Goal: Complete application form

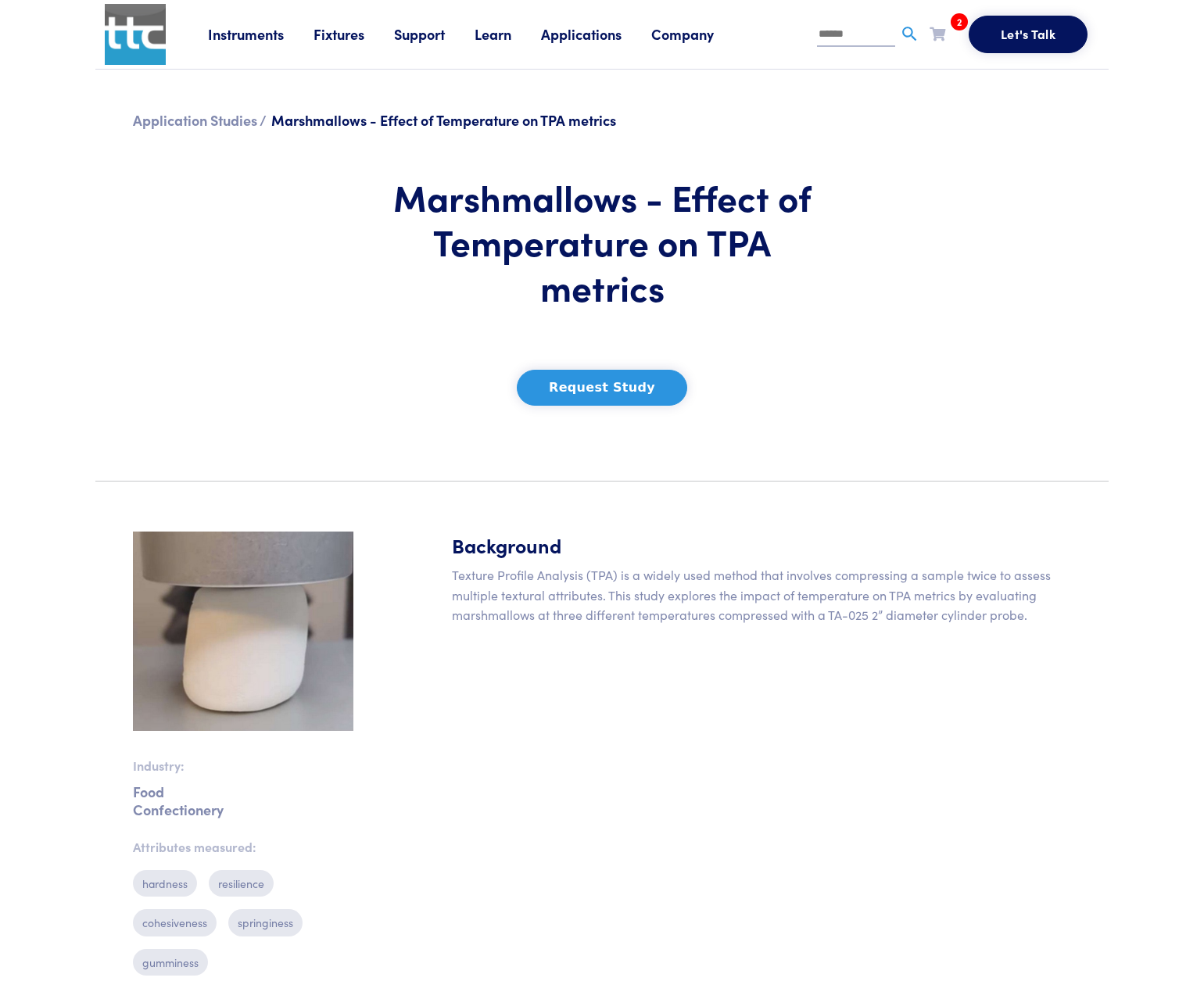
click at [618, 392] on button "Request Study" at bounding box center [602, 388] width 170 height 36
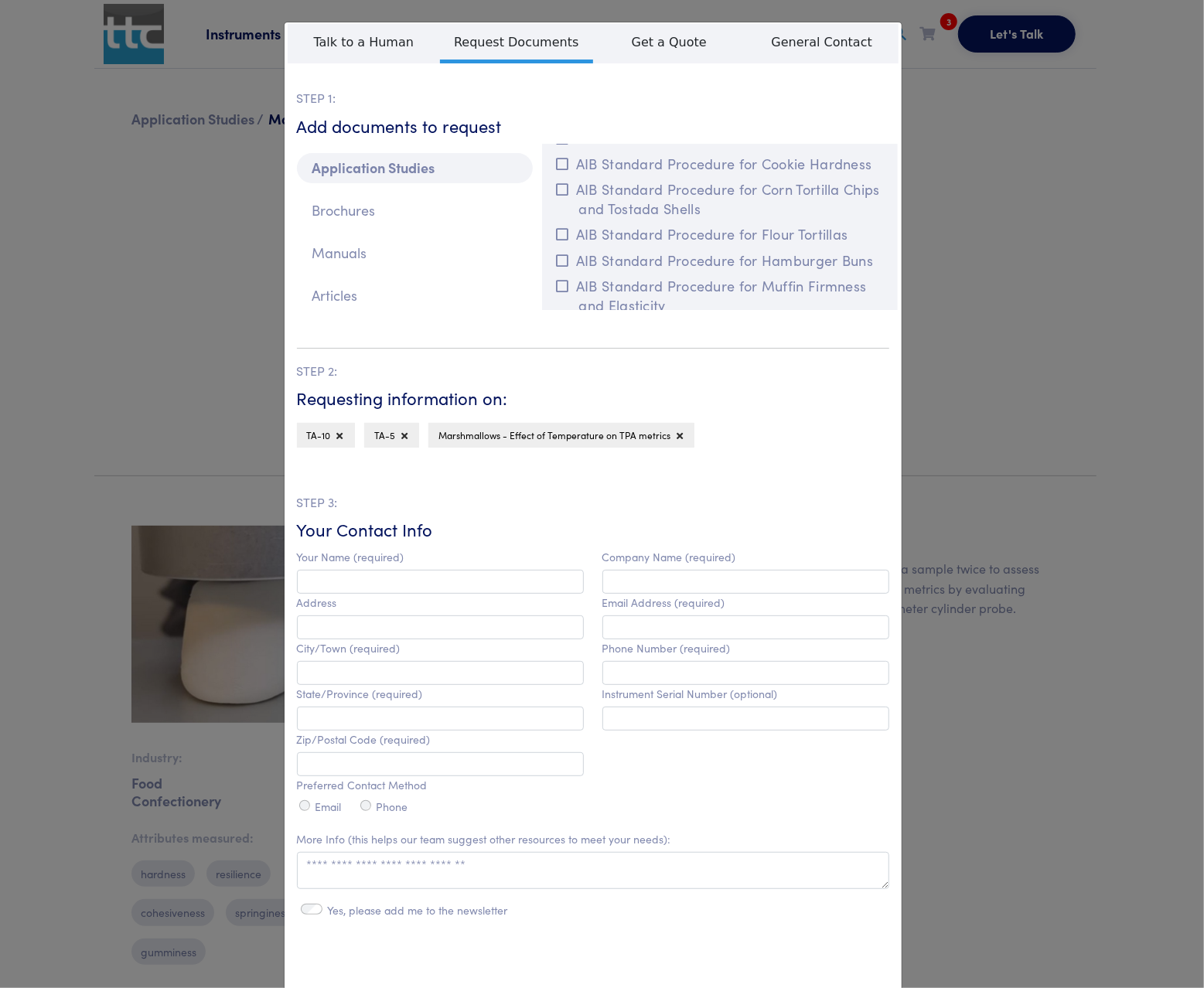
scroll to position [445, 0]
click at [556, 158] on icon at bounding box center [562, 158] width 12 height 14
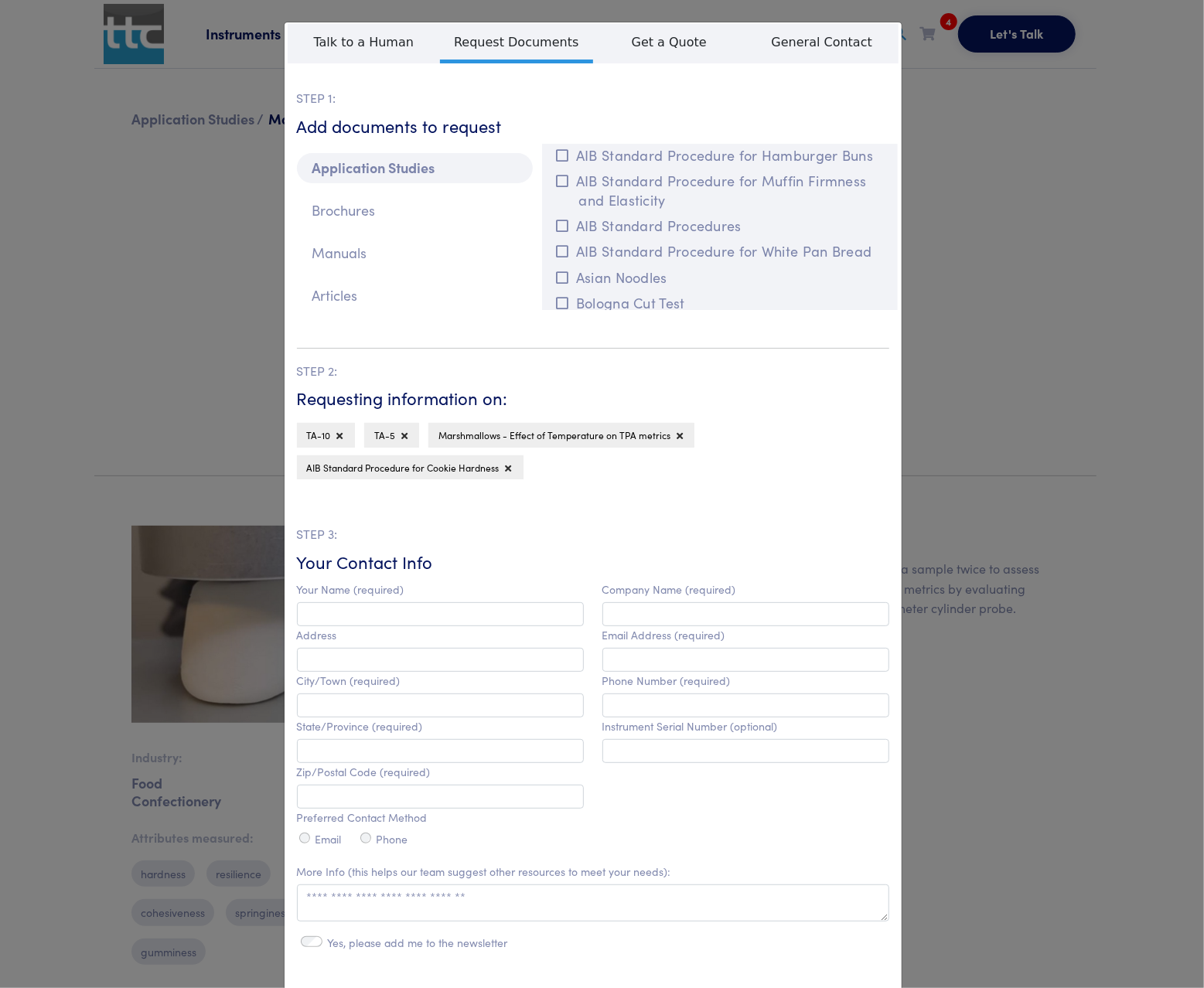
scroll to position [594, 0]
click at [556, 139] on icon at bounding box center [562, 131] width 12 height 14
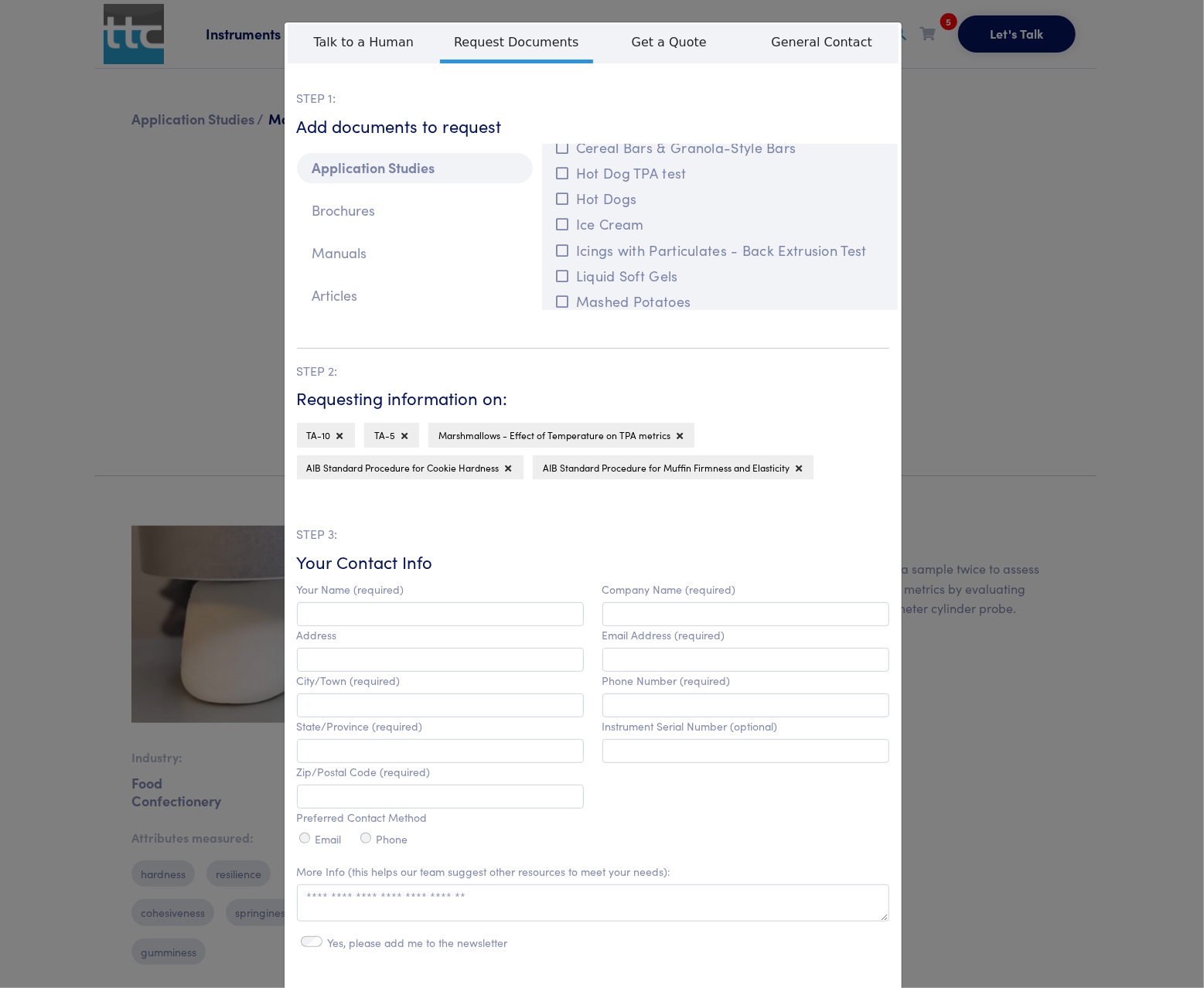
click at [556, 129] on icon at bounding box center [562, 122] width 12 height 14
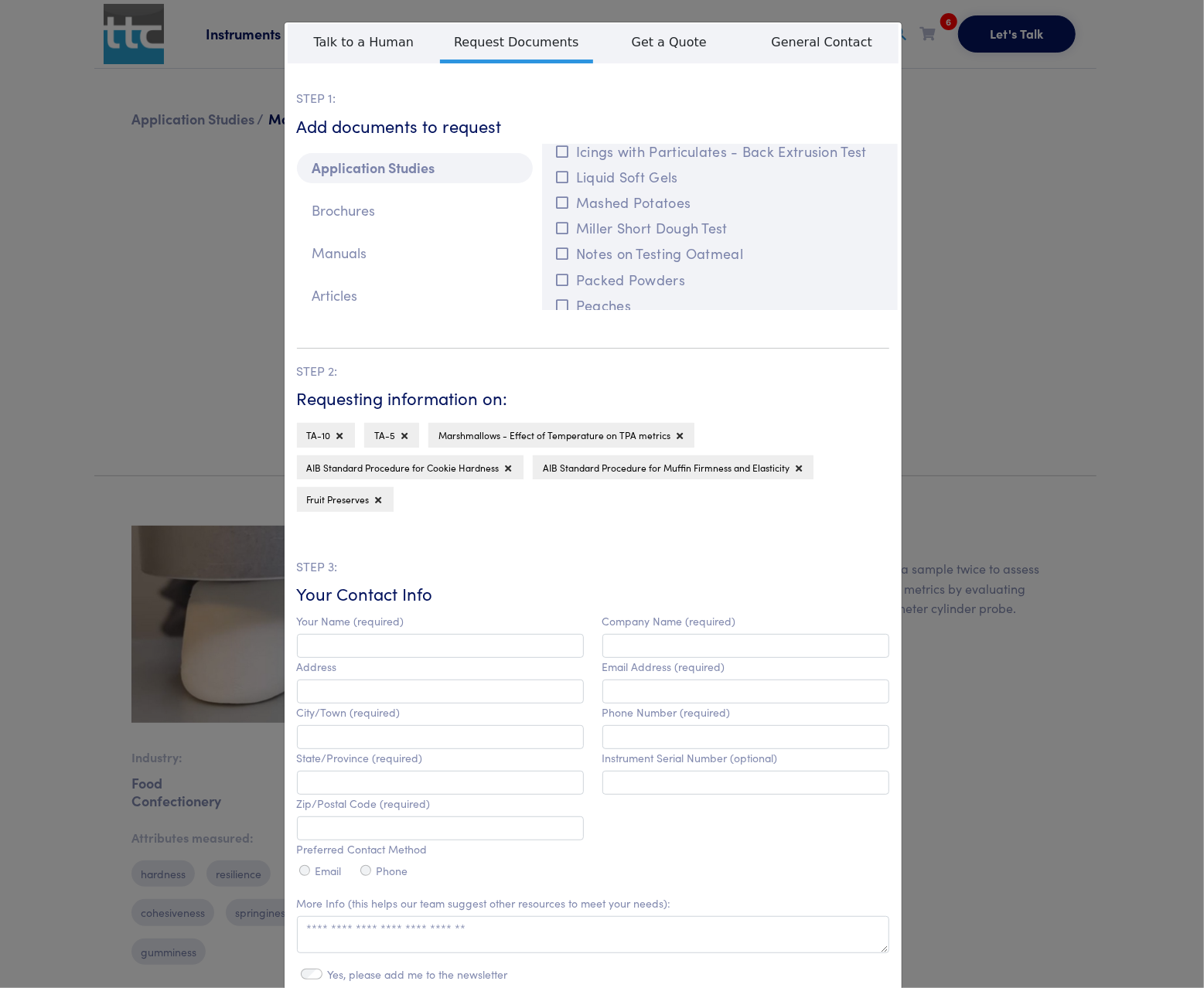
scroll to position [1336, 0]
click at [559, 160] on icon at bounding box center [562, 153] width 12 height 14
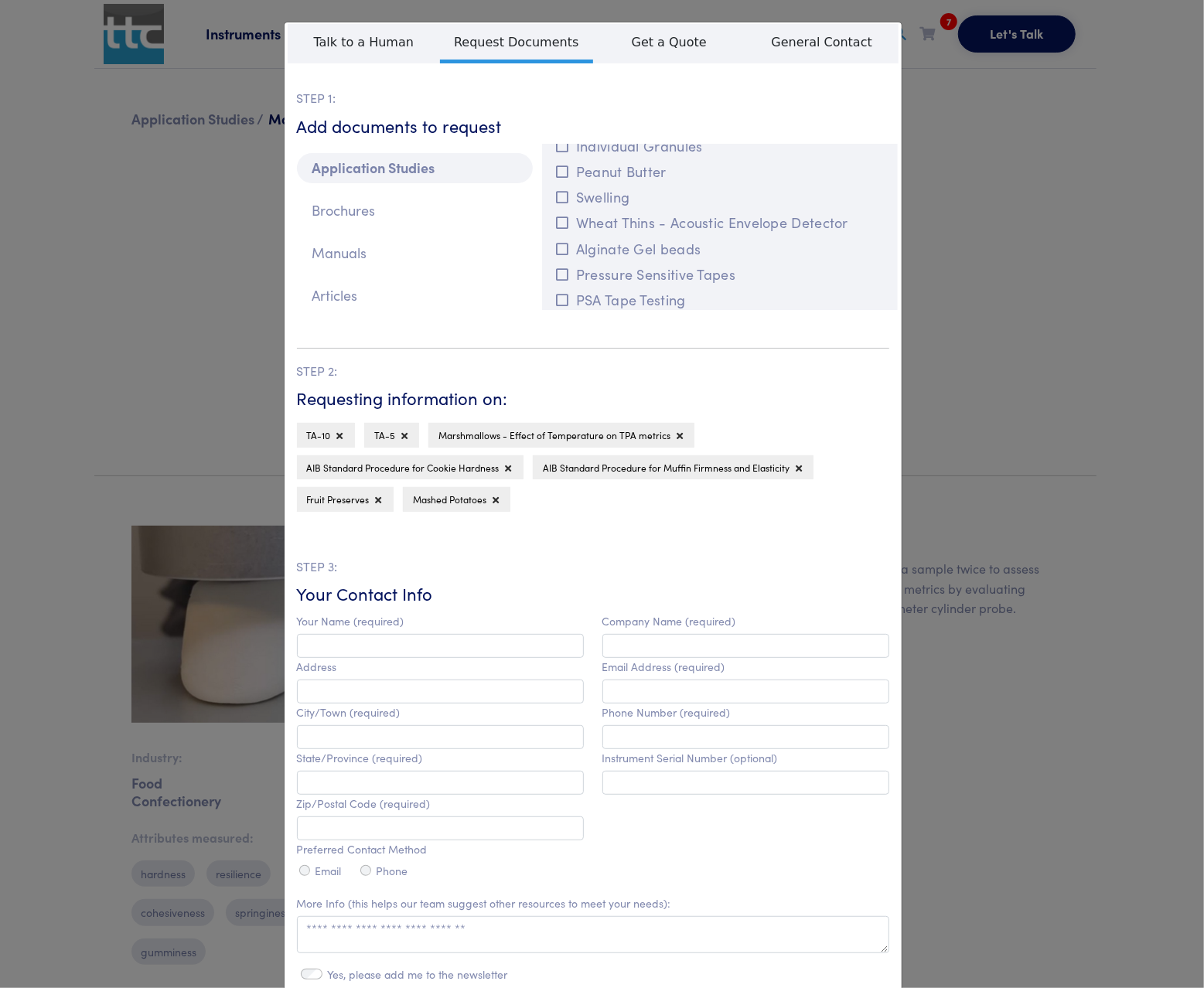
scroll to position [2375, 0]
click at [556, 129] on icon at bounding box center [562, 122] width 12 height 14
click at [560, 143] on icon at bounding box center [562, 135] width 12 height 14
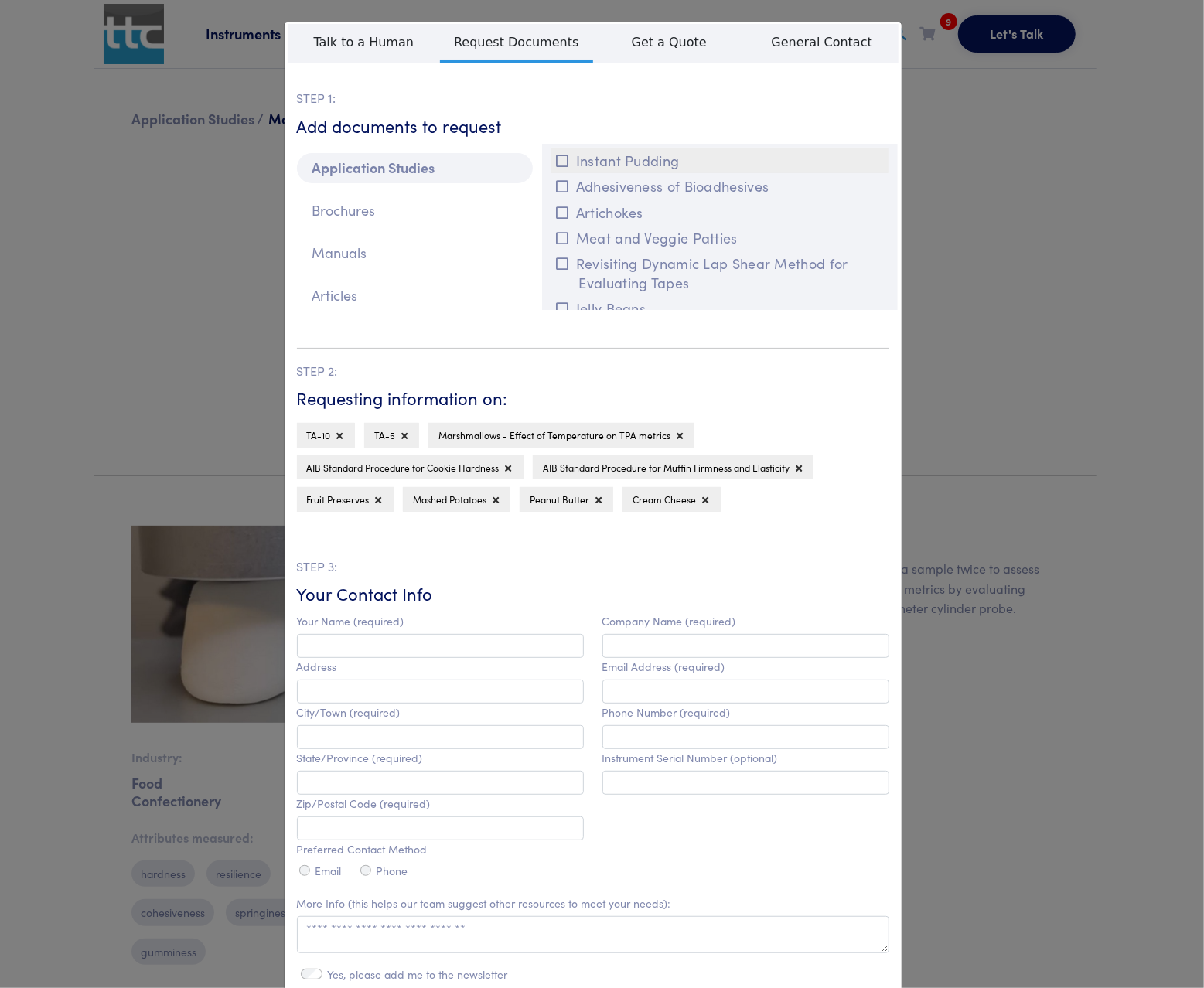
click at [556, 168] on icon at bounding box center [562, 160] width 12 height 14
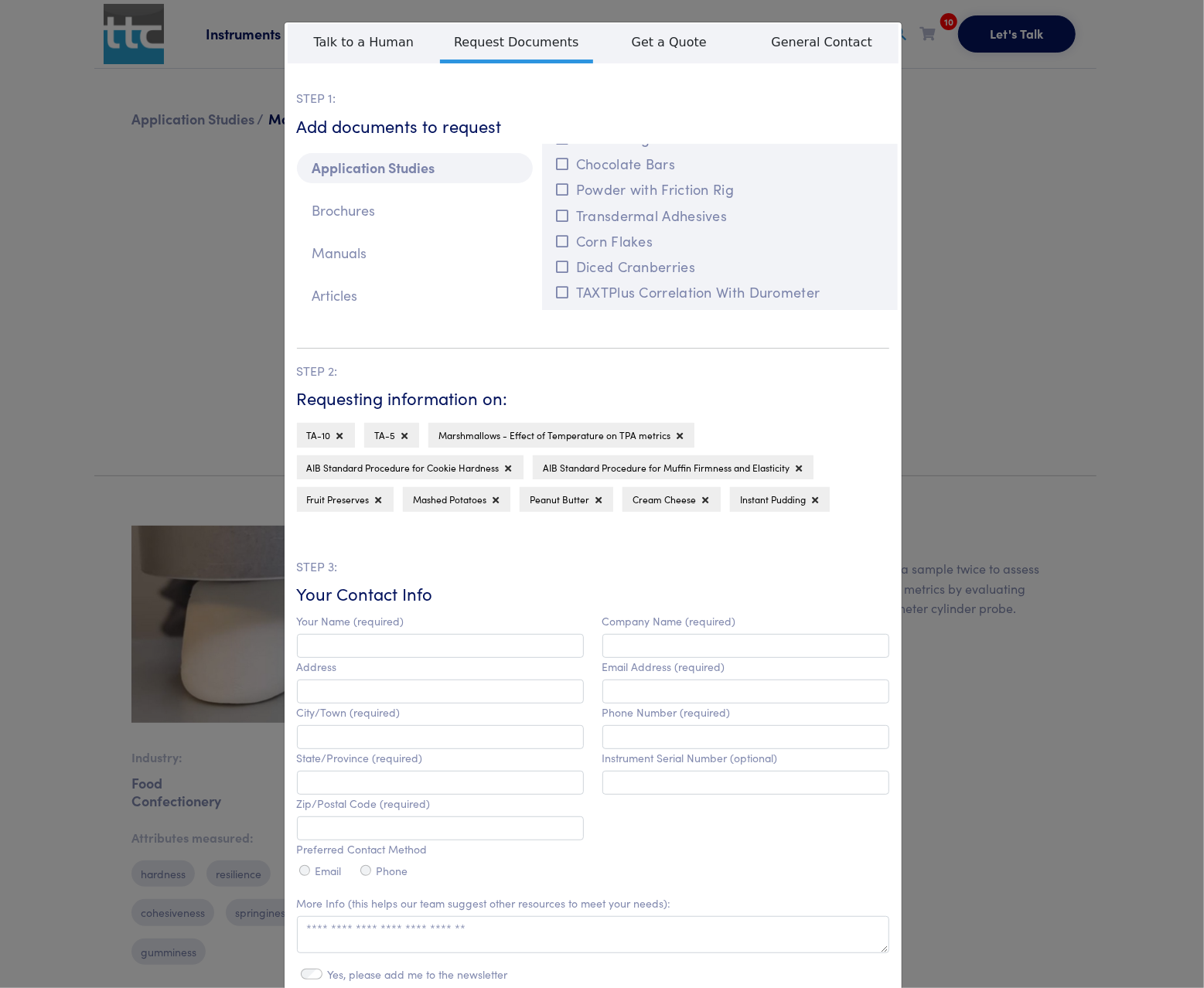
scroll to position [3613, 0]
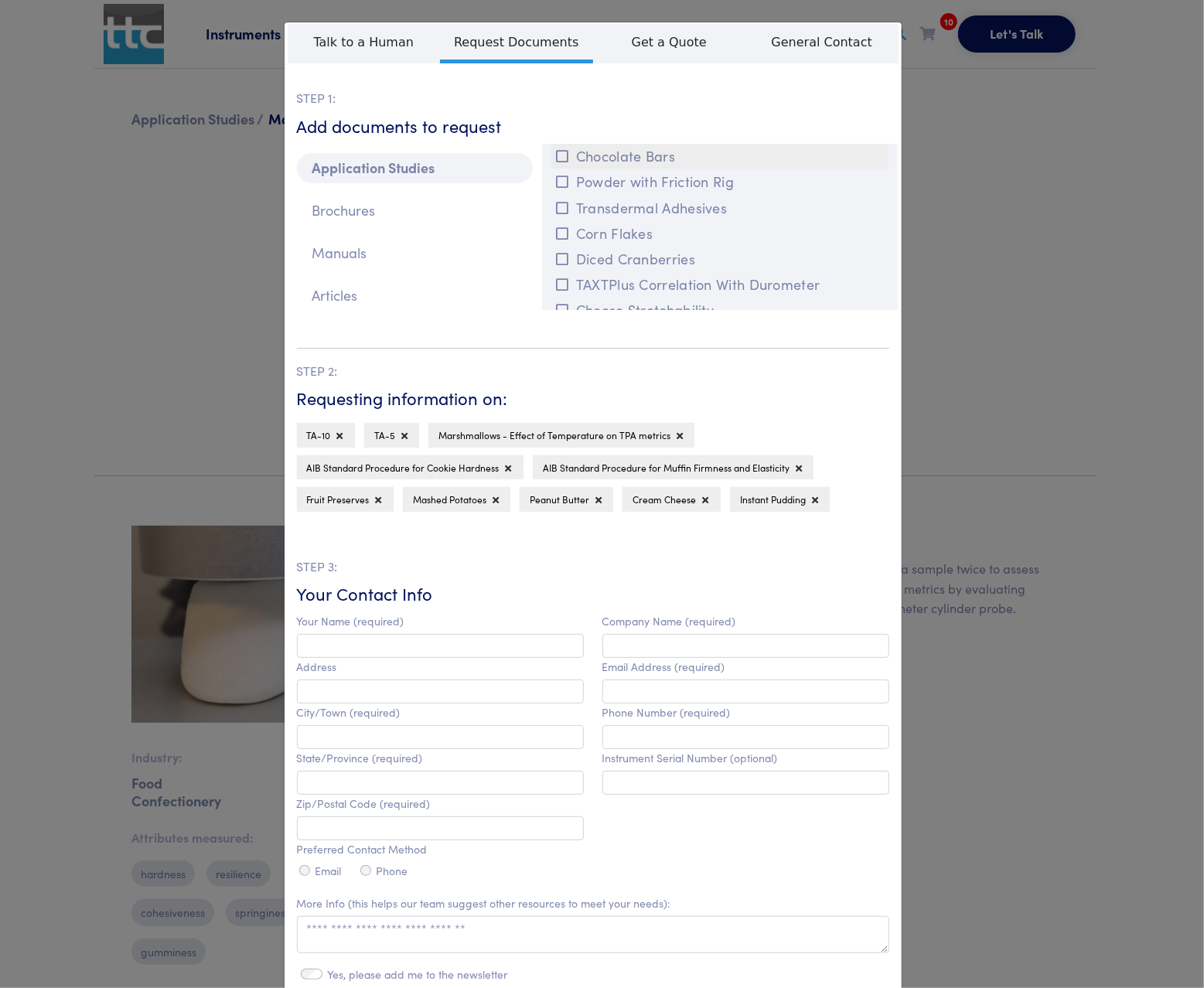
click at [556, 163] on icon at bounding box center [562, 156] width 12 height 14
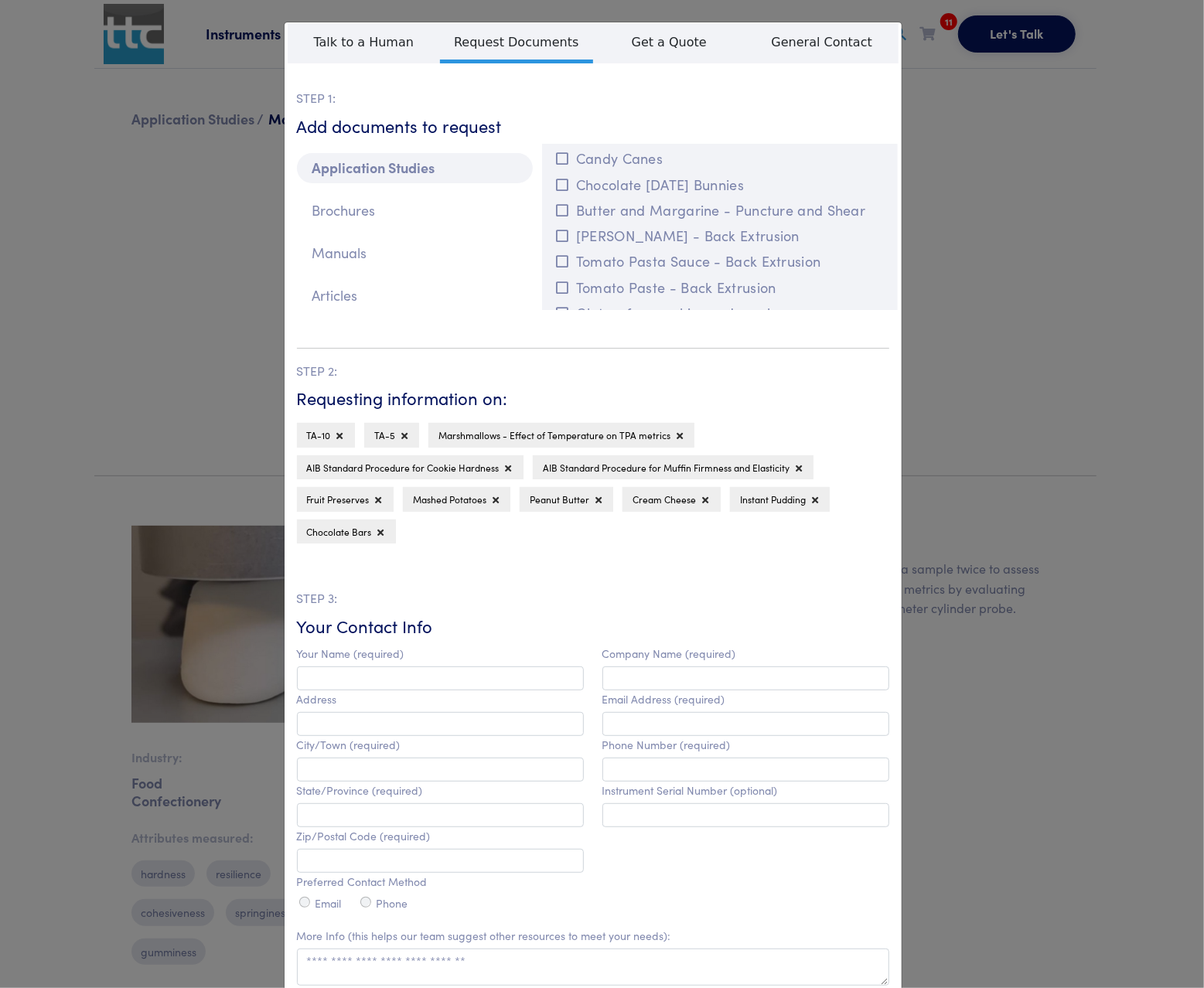
scroll to position [4058, 0]
click at [558, 193] on icon at bounding box center [562, 186] width 12 height 14
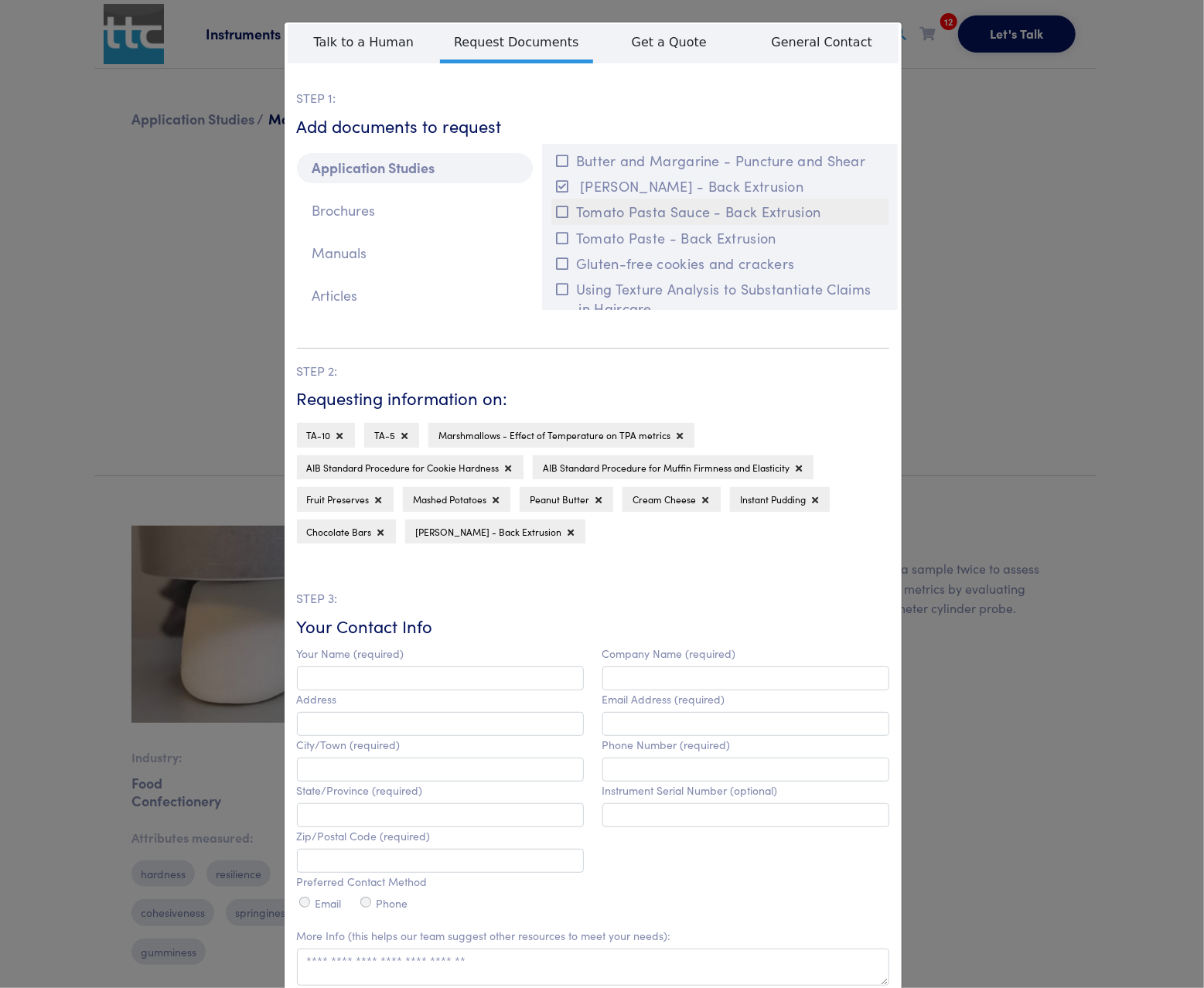
click at [556, 219] on icon at bounding box center [562, 212] width 12 height 14
click at [553, 251] on button "Tomato Paste - Back Extrusion" at bounding box center [720, 237] width 338 height 26
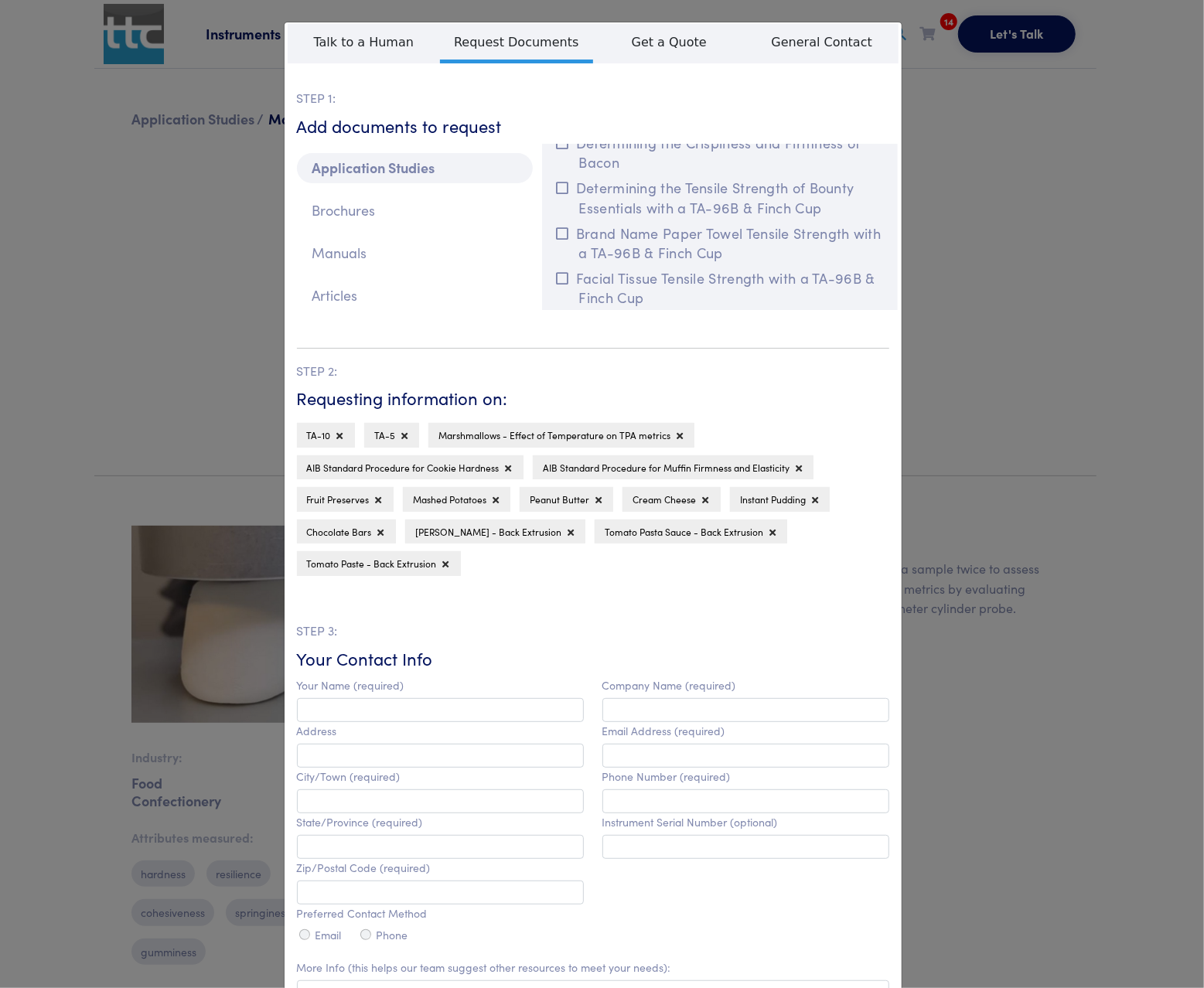
scroll to position [9153, 0]
click at [473, 318] on div "Application Studies Brochures Manuals Articles" at bounding box center [415, 232] width 255 height 178
click at [355, 212] on p "Brochures" at bounding box center [415, 211] width 236 height 30
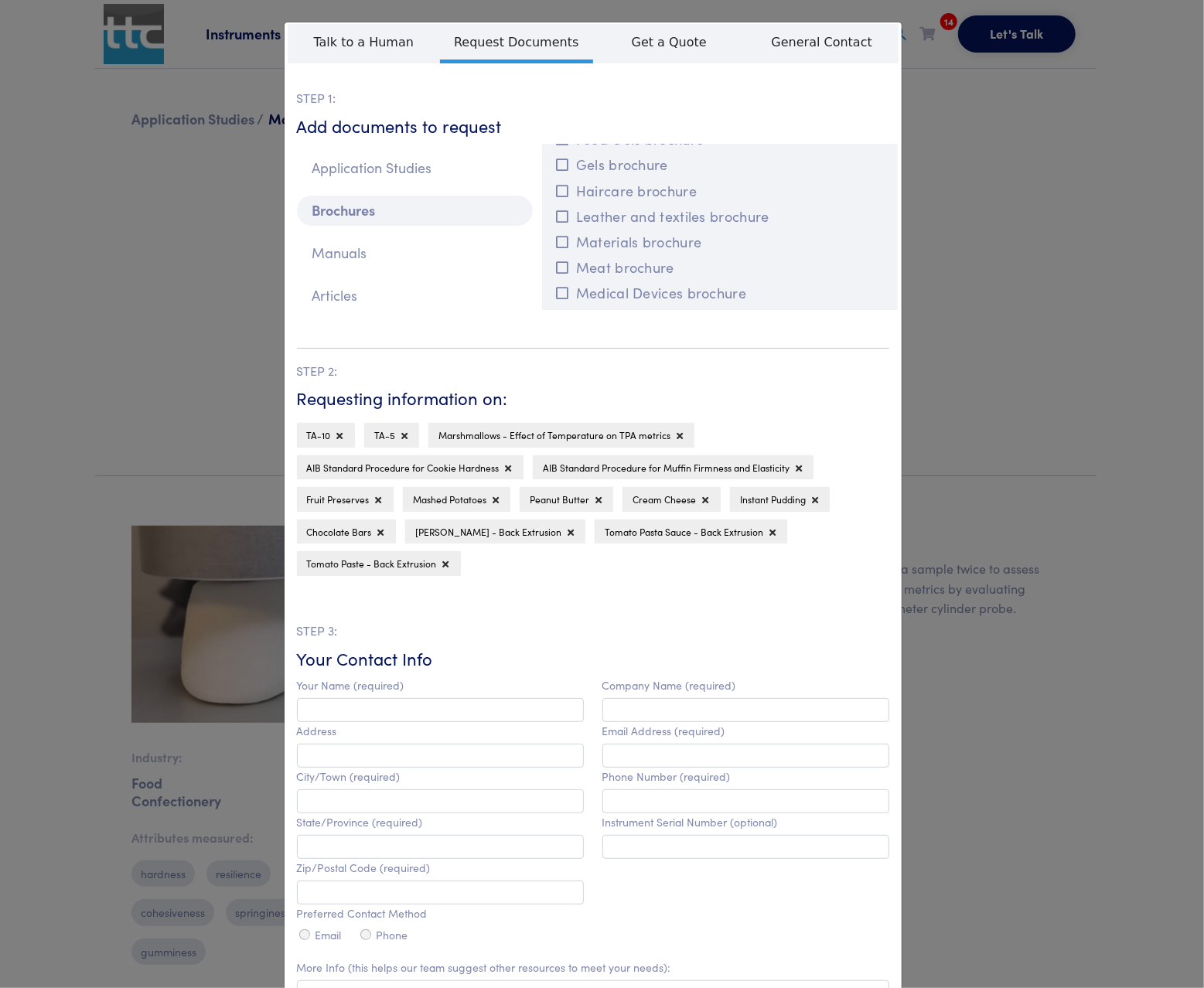
scroll to position [1188, 0]
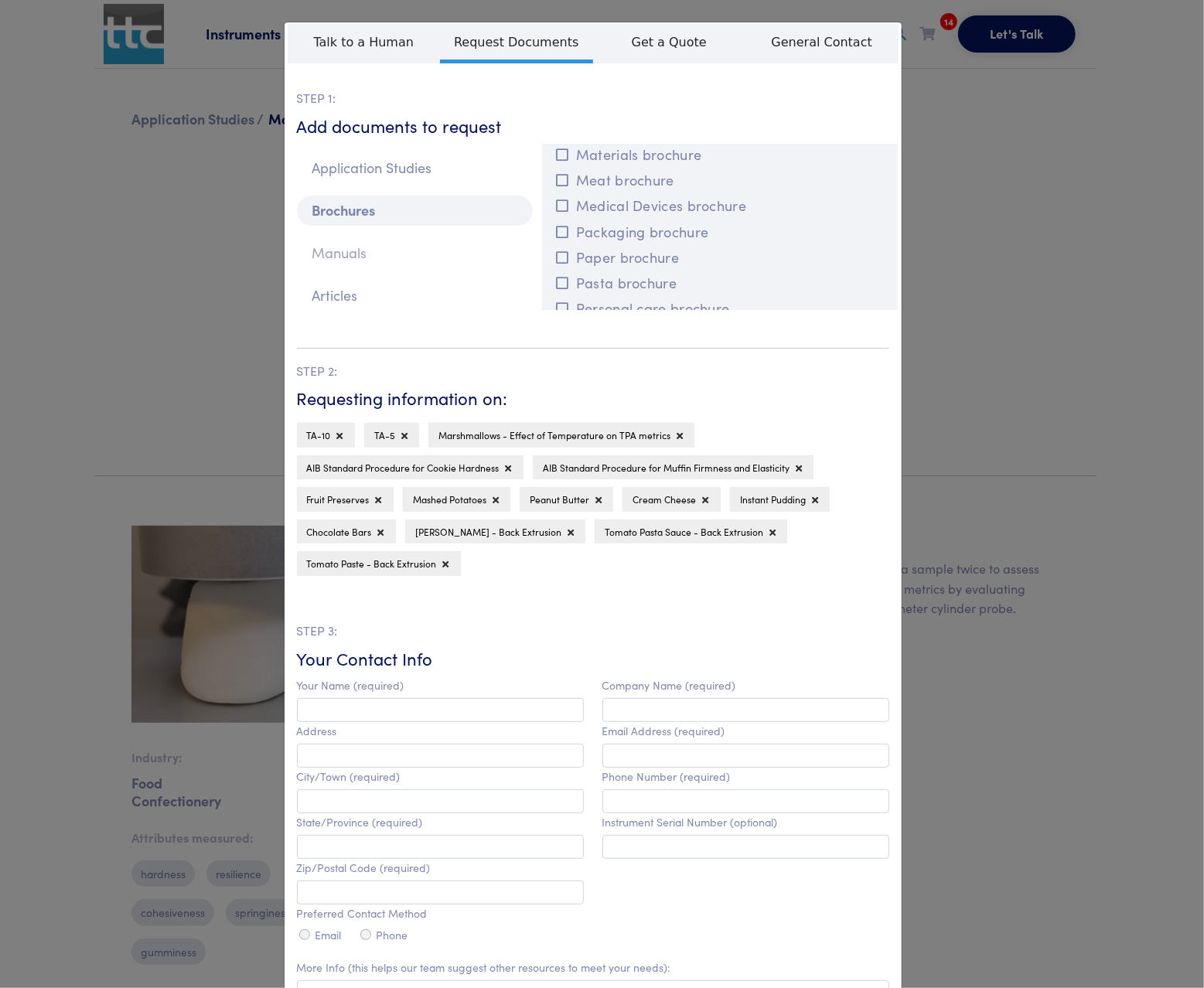
click at [346, 251] on p "Manuals" at bounding box center [415, 253] width 236 height 30
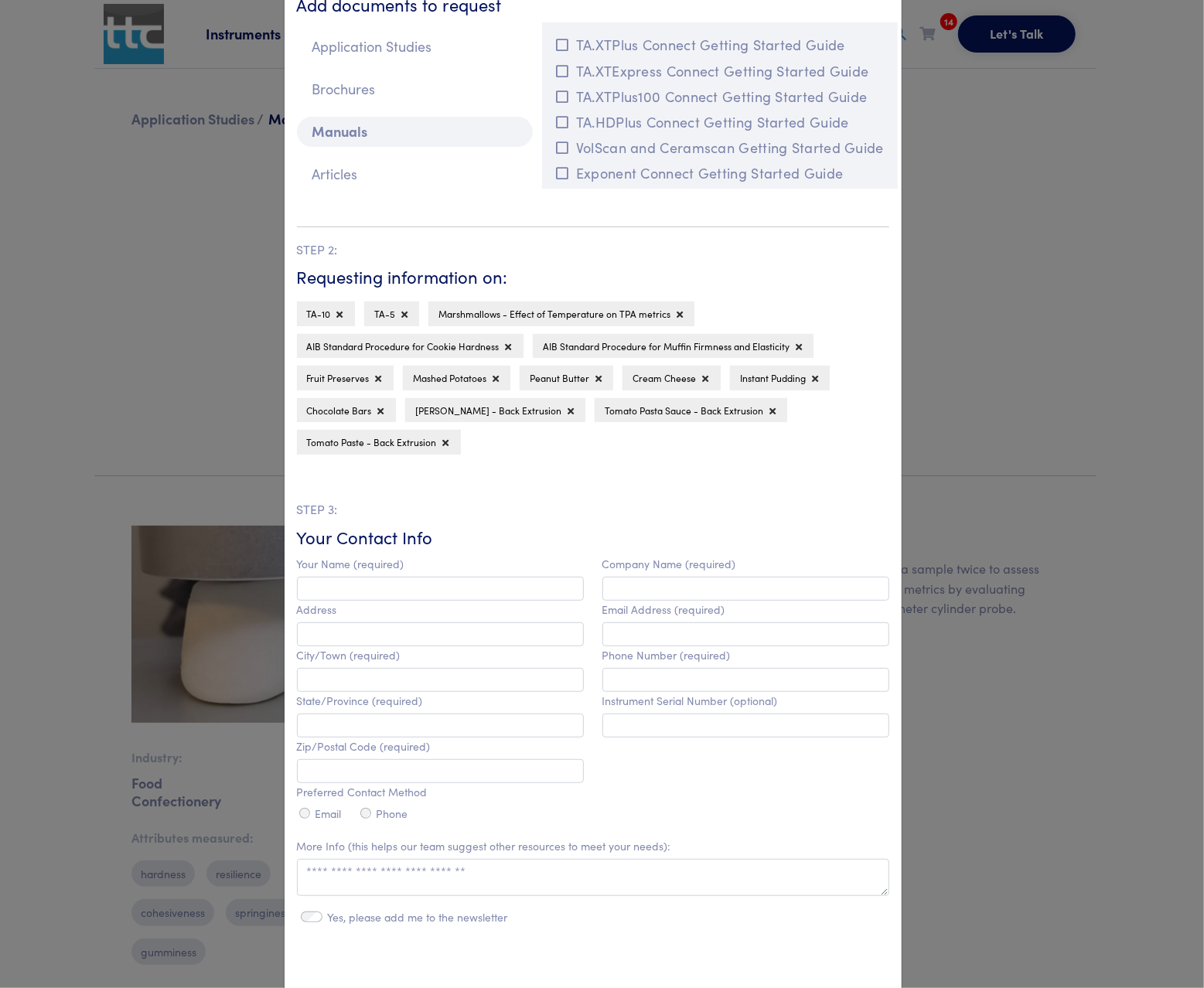
scroll to position [294, 0]
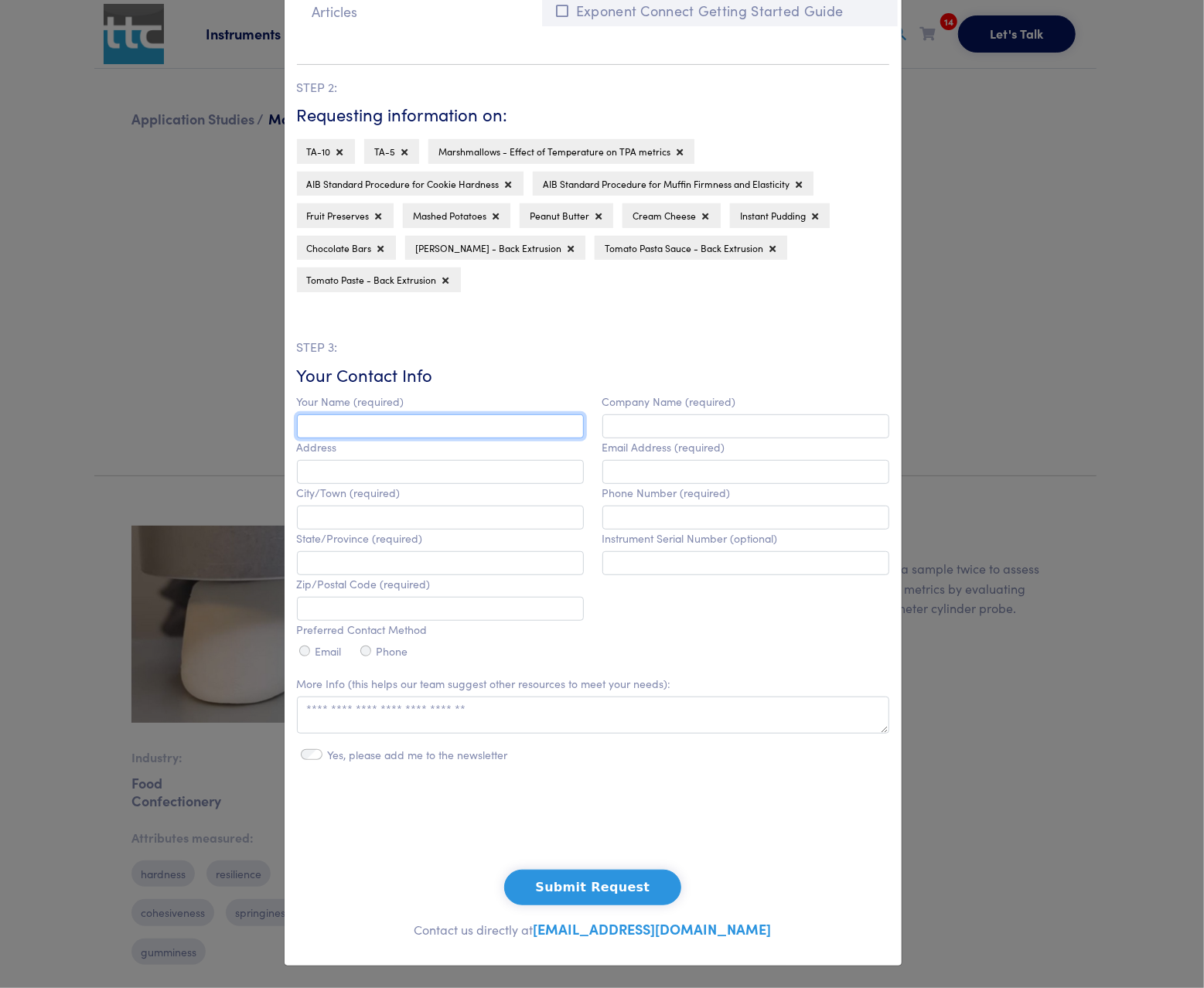
click at [377, 423] on input "text" at bounding box center [441, 426] width 287 height 24
type input "**********"
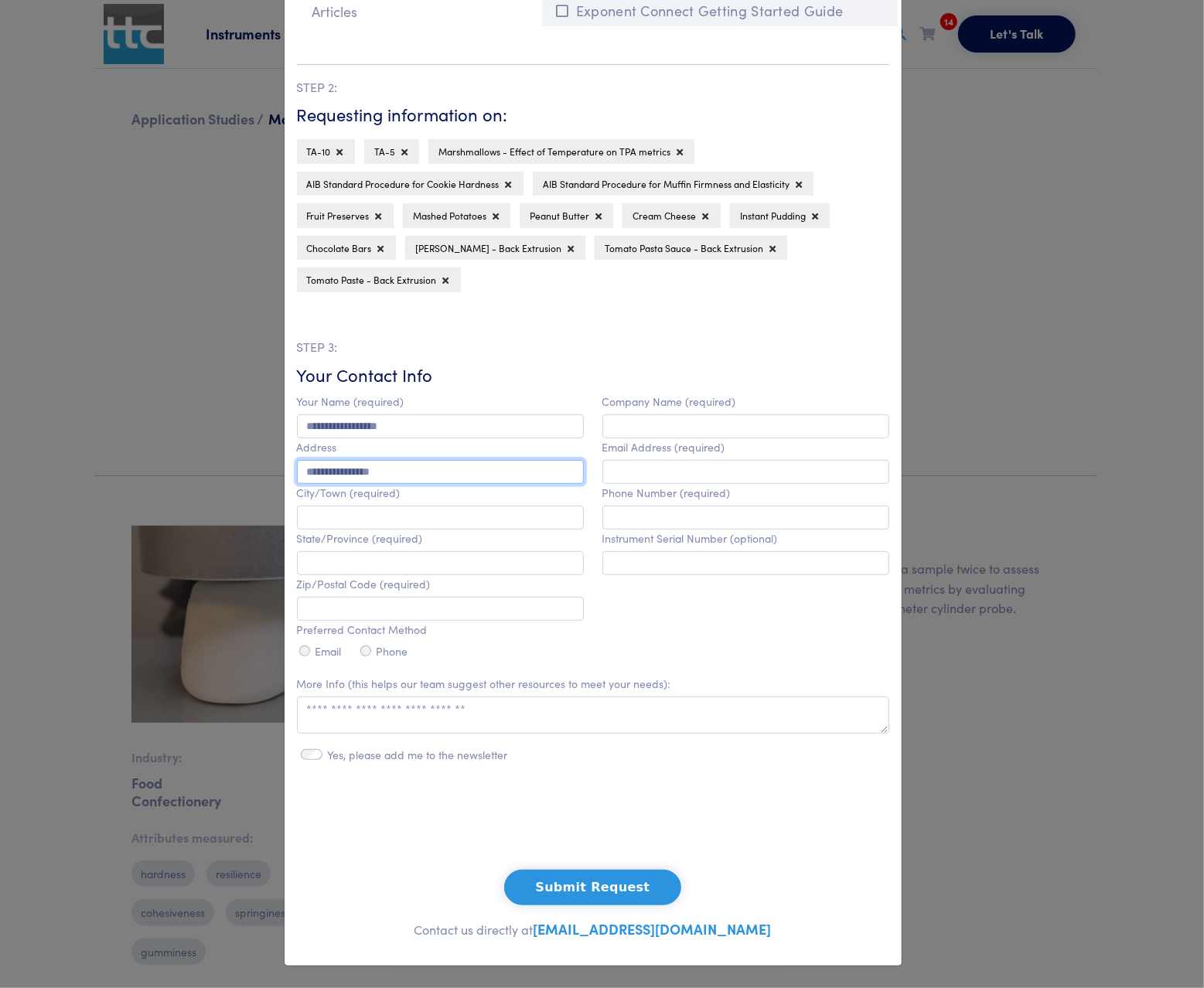
type input "**********"
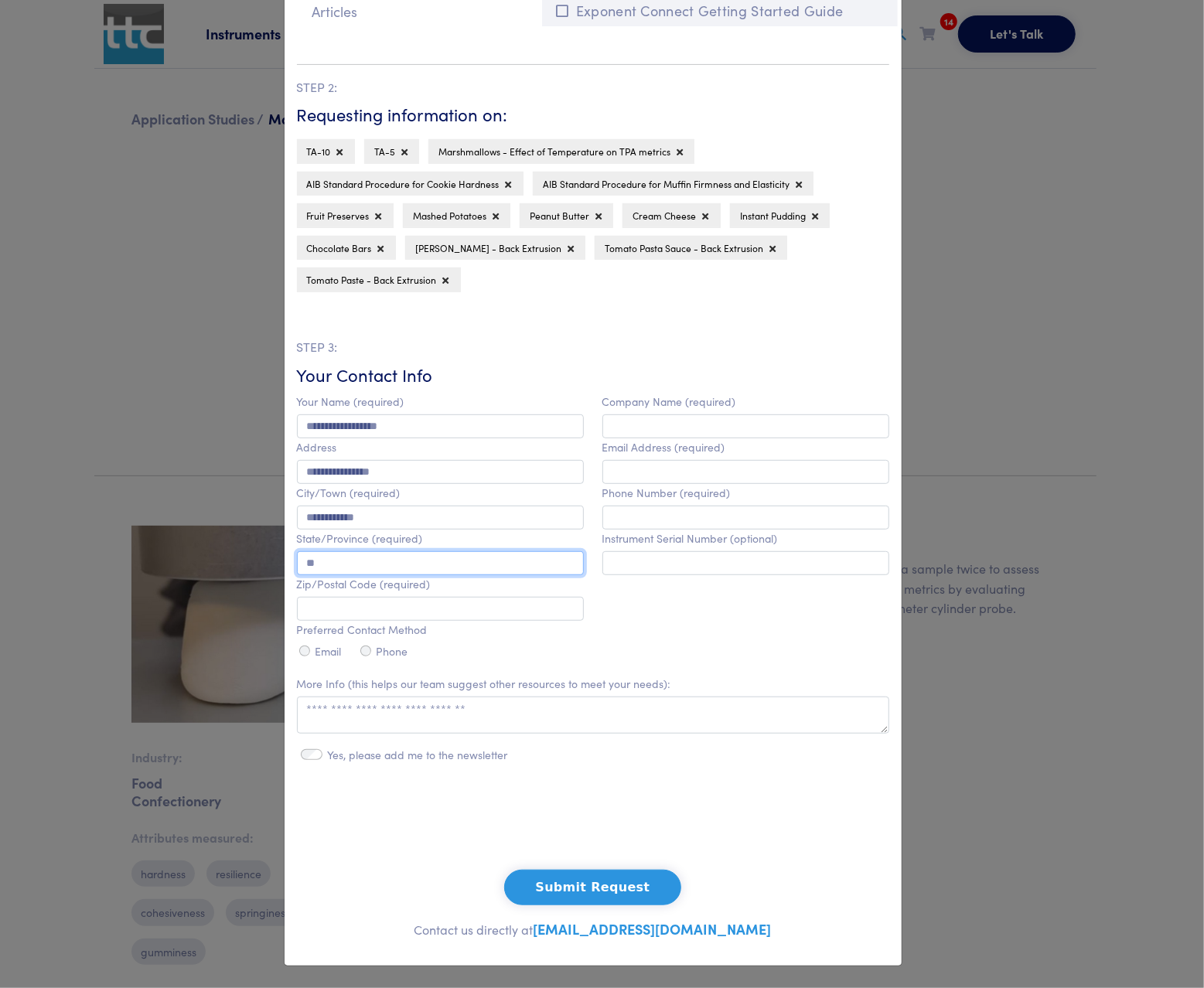
type input "**"
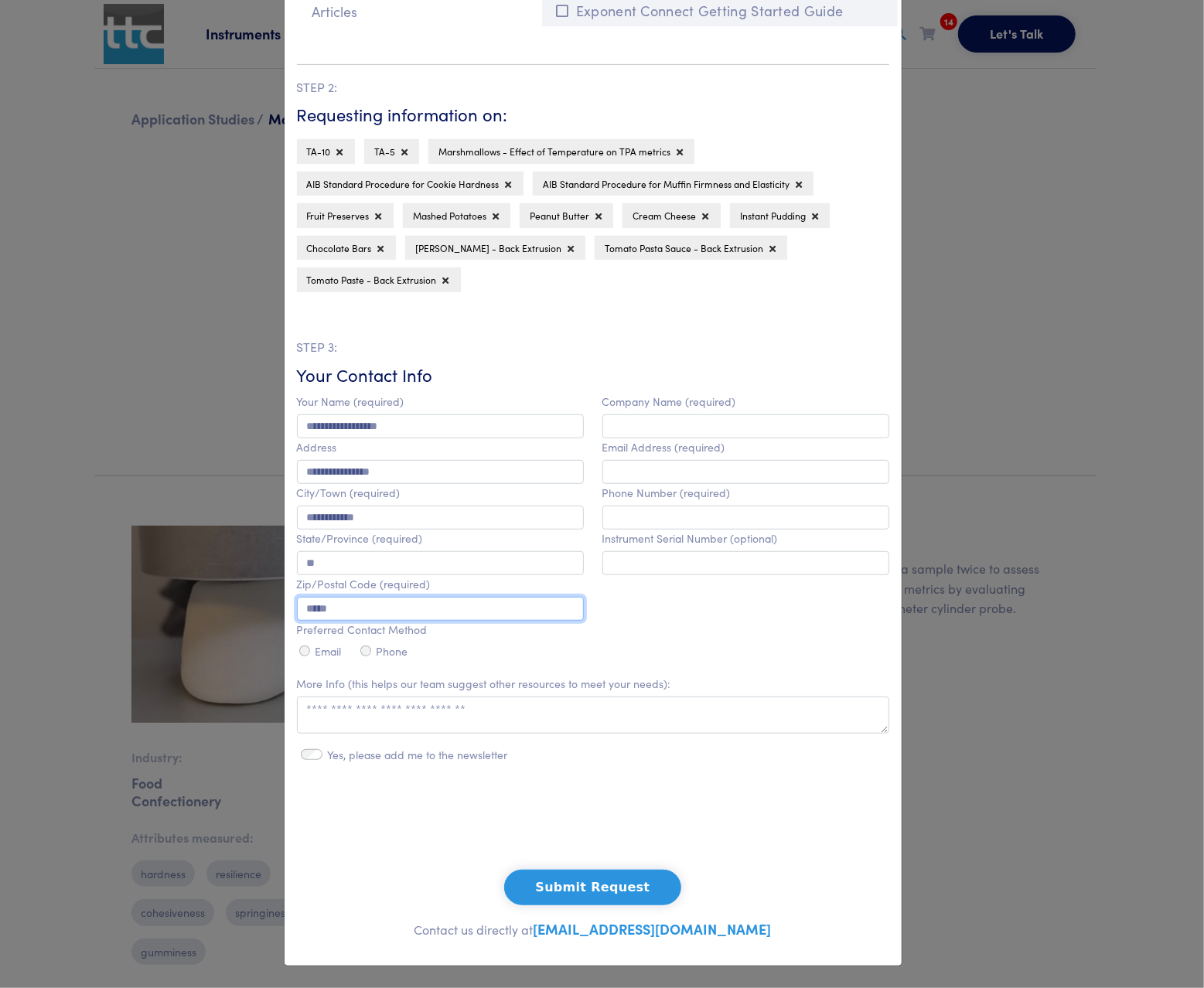
type input "*****"
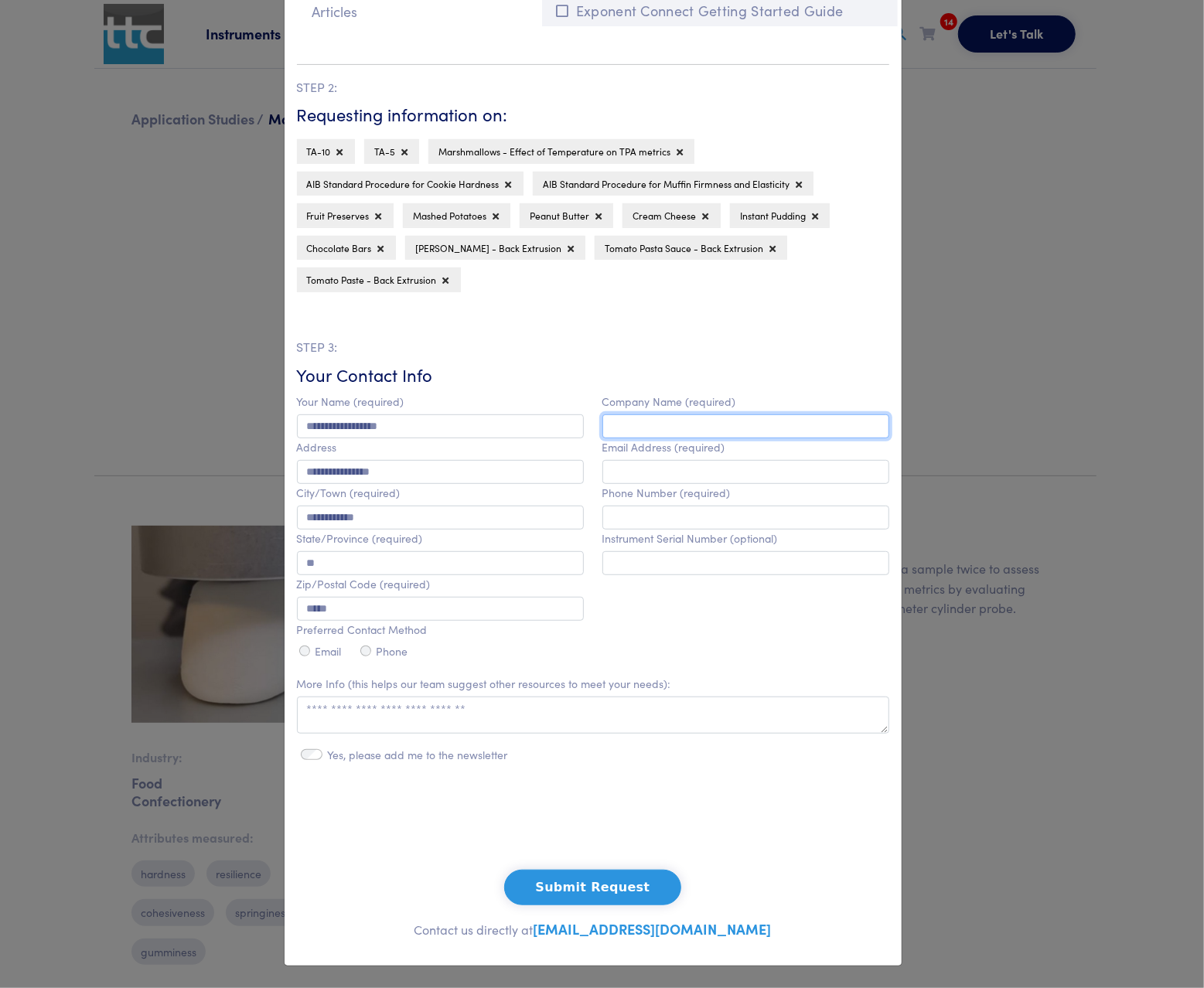
click at [627, 415] on input "text" at bounding box center [746, 426] width 287 height 24
type input "**********"
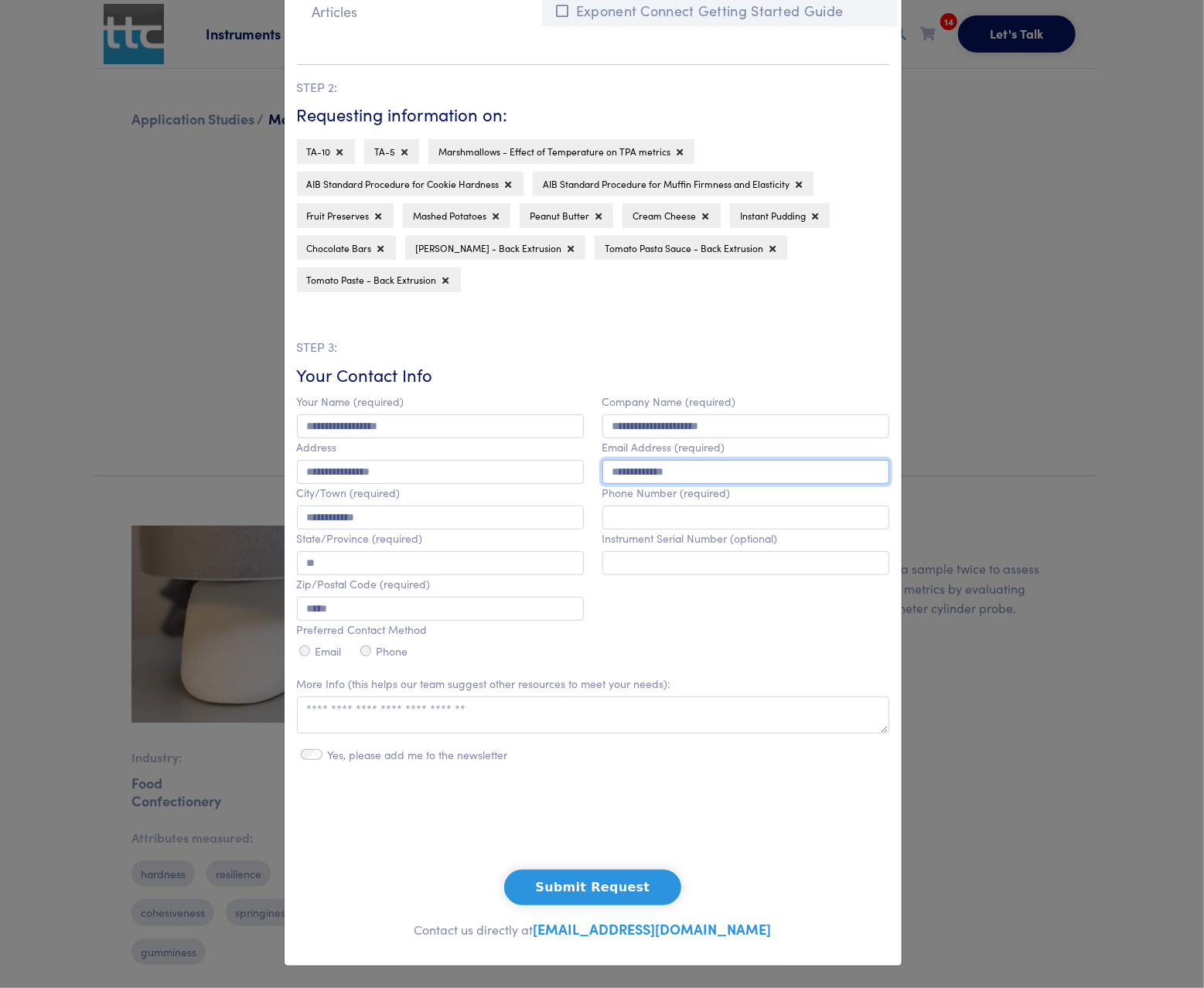
type input "**********"
click at [593, 887] on button "Submit Request" at bounding box center [593, 888] width 178 height 36
